Goal: Use online tool/utility: Utilize a website feature to perform a specific function

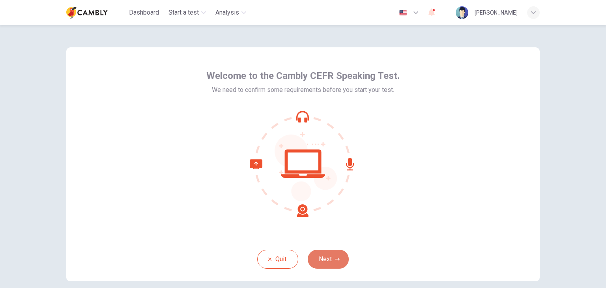
click at [328, 261] on button "Next" at bounding box center [328, 259] width 41 height 19
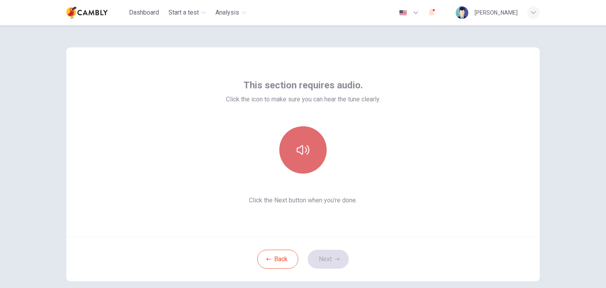
click at [301, 155] on icon "button" at bounding box center [303, 150] width 13 height 13
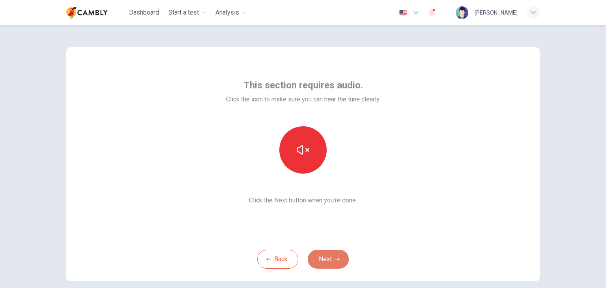
click at [327, 262] on button "Next" at bounding box center [328, 259] width 41 height 19
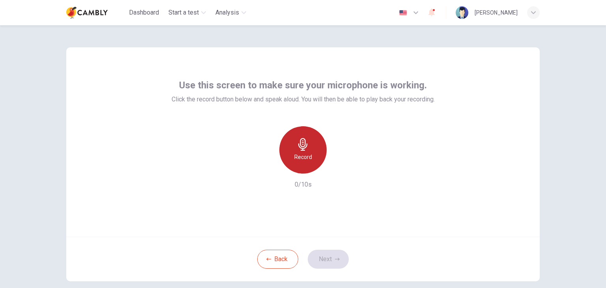
click at [306, 155] on h6 "Record" at bounding box center [303, 156] width 18 height 9
click at [306, 155] on div "Stop" at bounding box center [302, 149] width 47 height 47
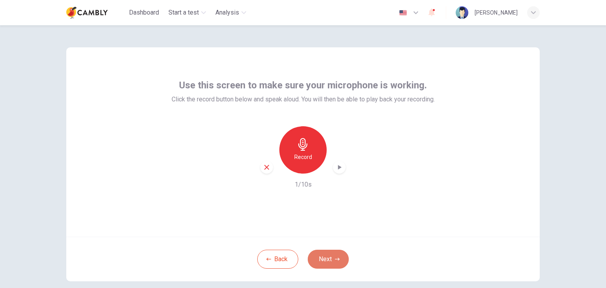
click at [322, 258] on button "Next" at bounding box center [328, 259] width 41 height 19
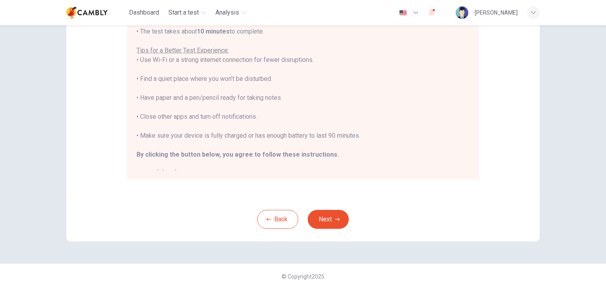
scroll to position [151, 0]
click at [335, 217] on icon "button" at bounding box center [337, 218] width 5 height 5
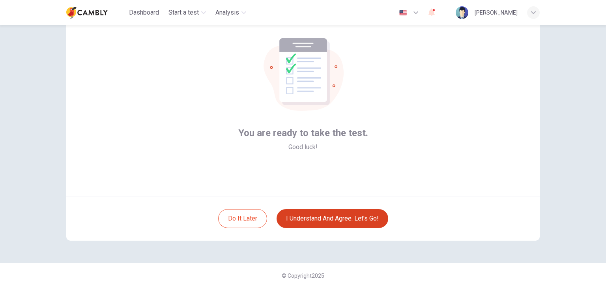
scroll to position [41, 0]
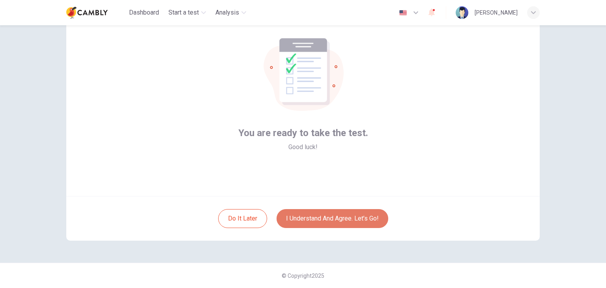
click at [326, 214] on button "I understand and agree. Let’s go!" at bounding box center [332, 218] width 112 height 19
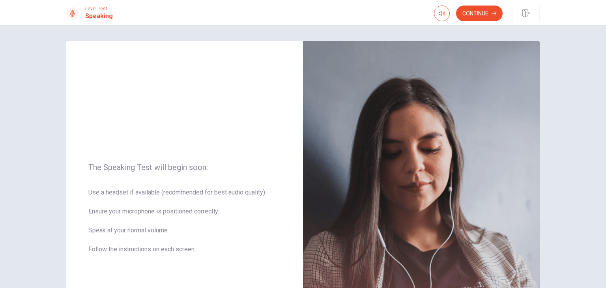
click at [62, 110] on div "The Speaking Test will begin soon. Use a headset if available (recommended for …" at bounding box center [303, 213] width 498 height 344
click at [481, 14] on button "Continue" at bounding box center [479, 14] width 47 height 16
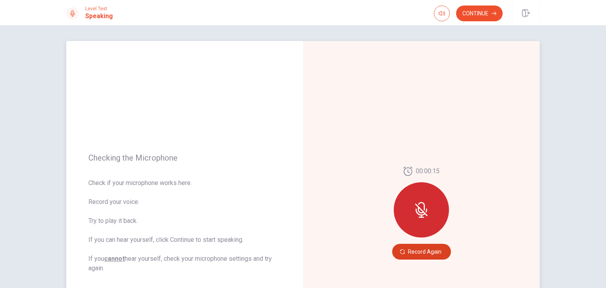
click at [430, 251] on button "Record Again" at bounding box center [421, 252] width 59 height 16
click at [415, 252] on button "Record Again" at bounding box center [421, 252] width 59 height 16
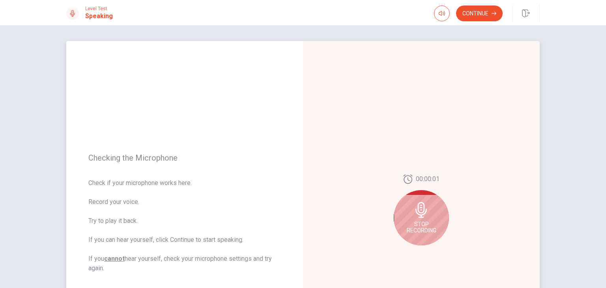
click at [416, 221] on span "Stop Recording" at bounding box center [422, 227] width 30 height 13
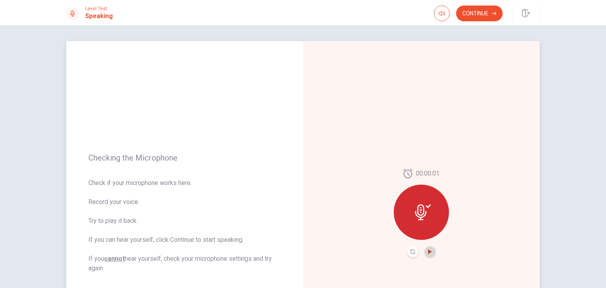
click at [428, 252] on icon "Play Audio" at bounding box center [430, 251] width 4 height 5
click at [479, 13] on button "Continue" at bounding box center [479, 14] width 47 height 16
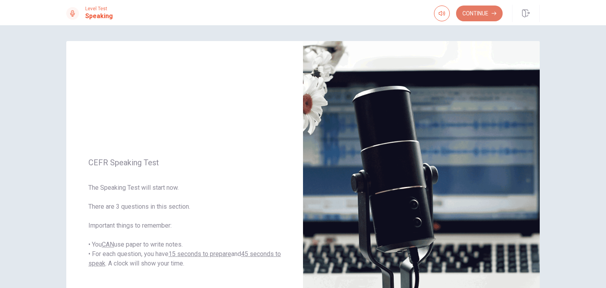
click at [472, 15] on button "Continue" at bounding box center [479, 14] width 47 height 16
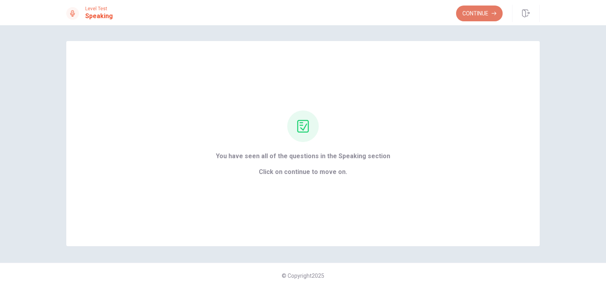
click at [483, 15] on button "Continue" at bounding box center [479, 14] width 47 height 16
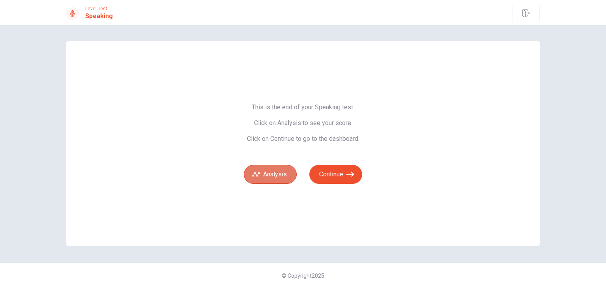
click at [270, 176] on button "Analysis" at bounding box center [270, 174] width 53 height 19
